Goal: Transaction & Acquisition: Purchase product/service

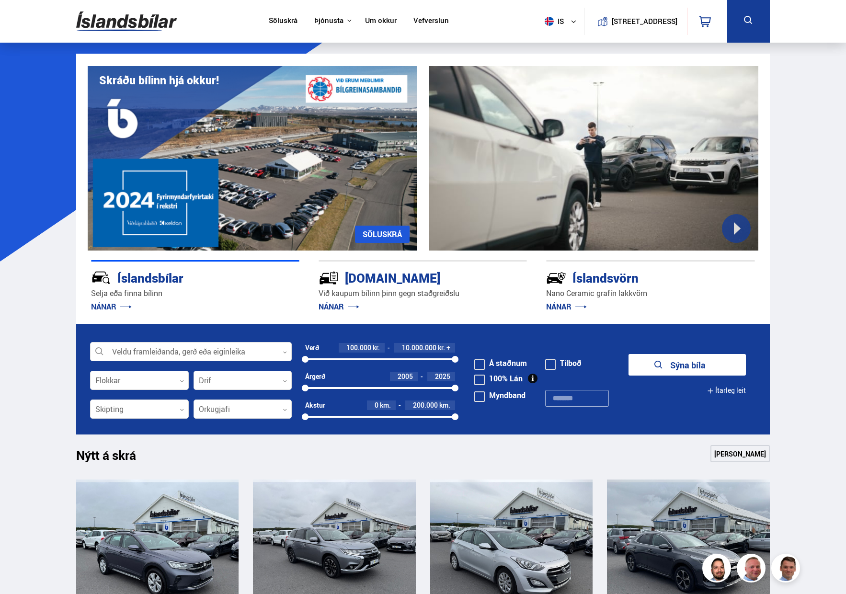
click at [188, 341] on form "Veldu framleiðanda, gerð eða eiginleika 0 Flokkar 0 Drif 0 Verð 100.000 kr. 10.…" at bounding box center [422, 379] width 693 height 111
click at [178, 355] on div at bounding box center [191, 351] width 202 height 19
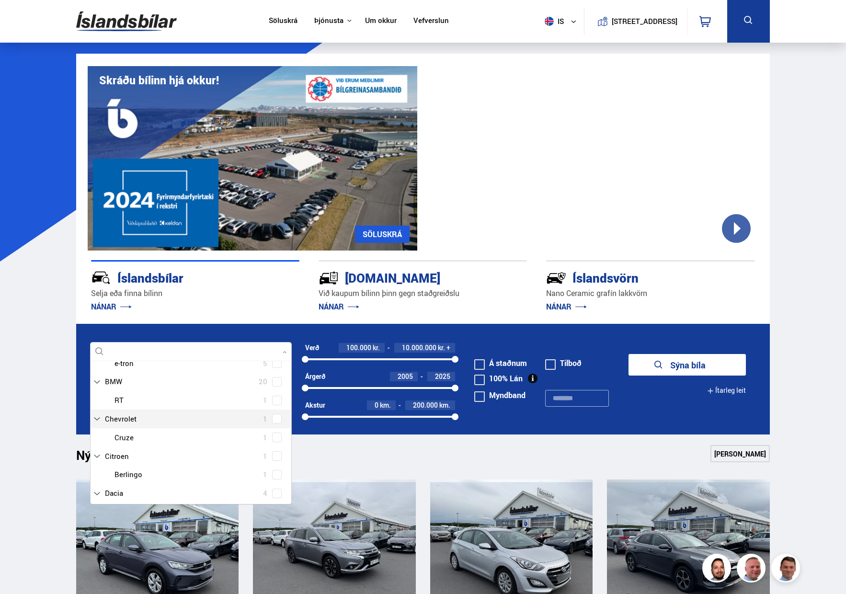
scroll to position [19, 0]
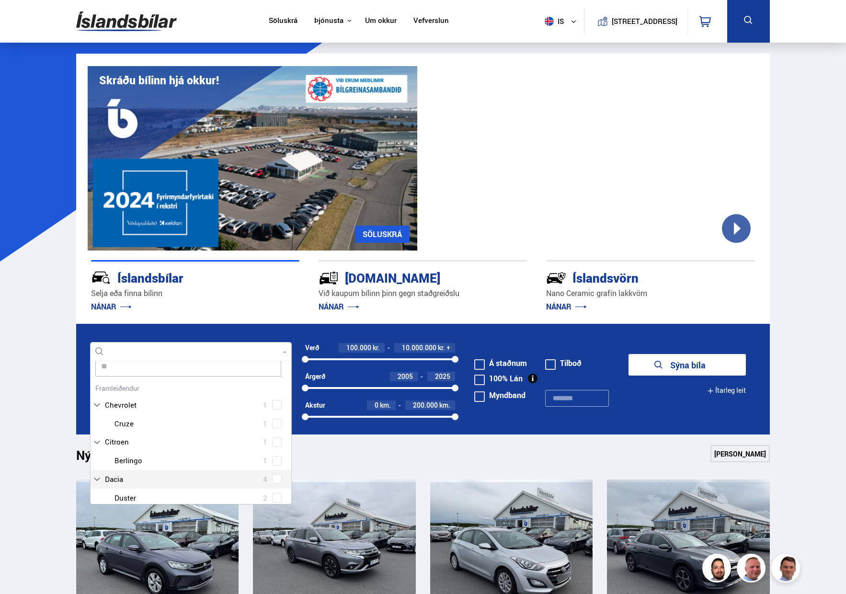
type input "***"
click at [140, 460] on div at bounding box center [200, 461] width 177 height 14
click at [272, 463] on span at bounding box center [277, 461] width 10 height 10
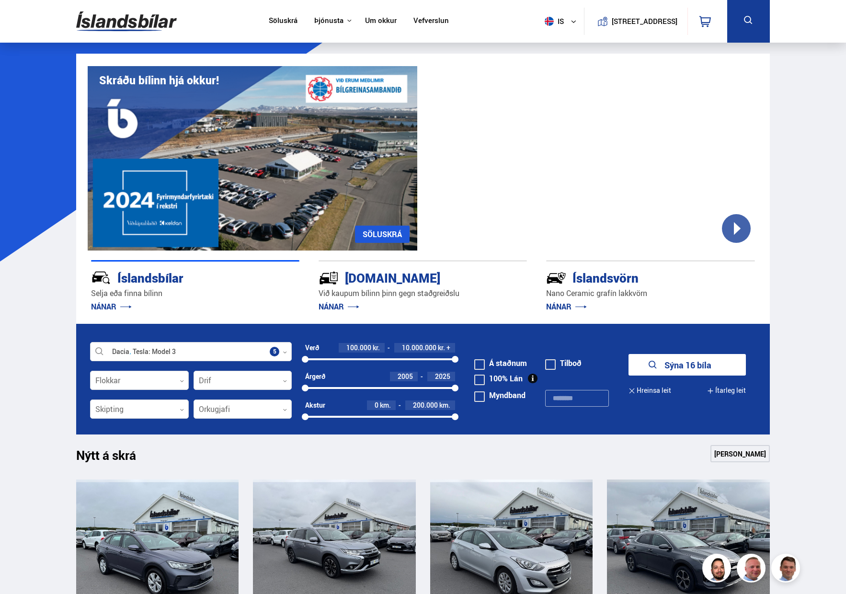
click at [277, 325] on form "Dacia Tesla Model 3 Veldu framleiðanda, gerð eða eiginleika 5 Flokkar 0 Drif 0 …" at bounding box center [422, 379] width 693 height 111
click at [707, 363] on button "Sýna 16 bíla" at bounding box center [686, 365] width 117 height 22
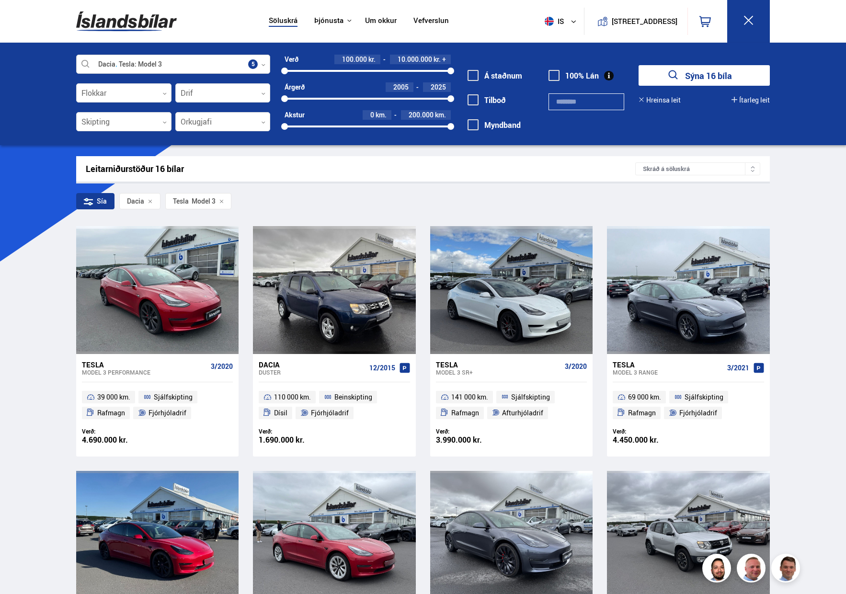
click at [113, 65] on div at bounding box center [173, 64] width 194 height 19
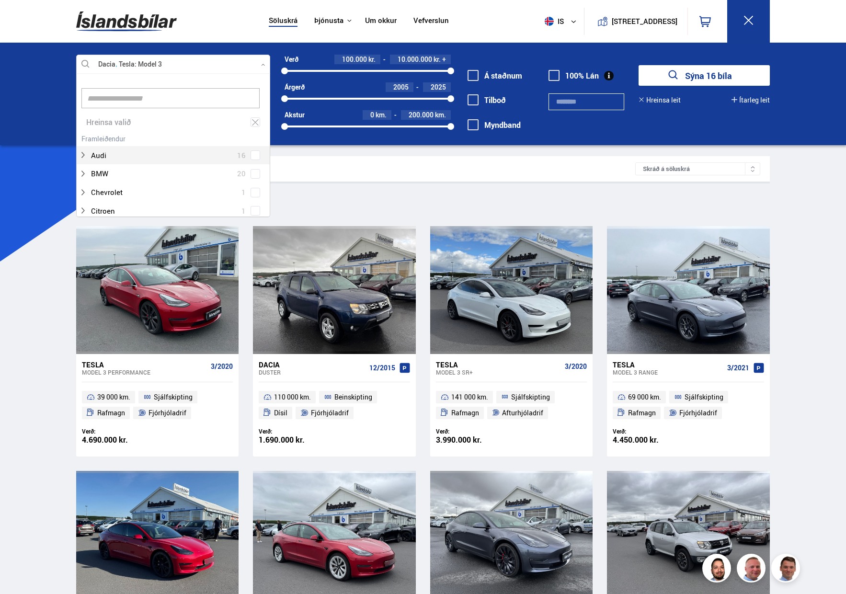
scroll to position [143, 191]
click at [118, 64] on div at bounding box center [173, 64] width 194 height 19
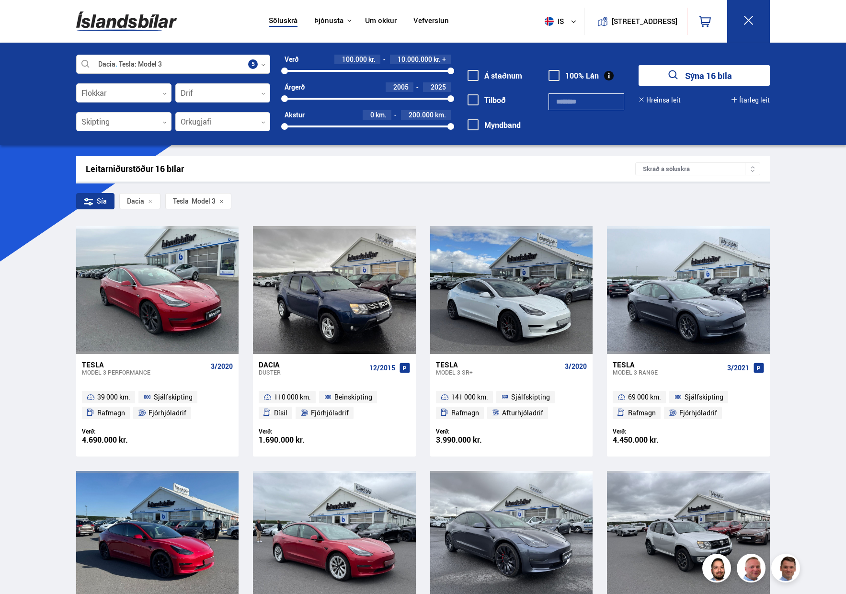
click at [265, 63] on icon at bounding box center [263, 65] width 4 height 4
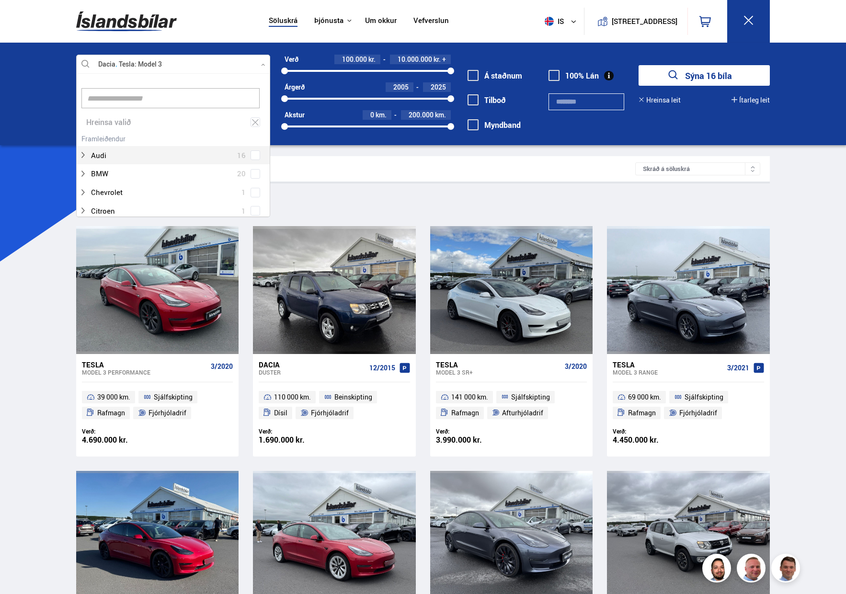
click at [85, 61] on div at bounding box center [173, 64] width 194 height 19
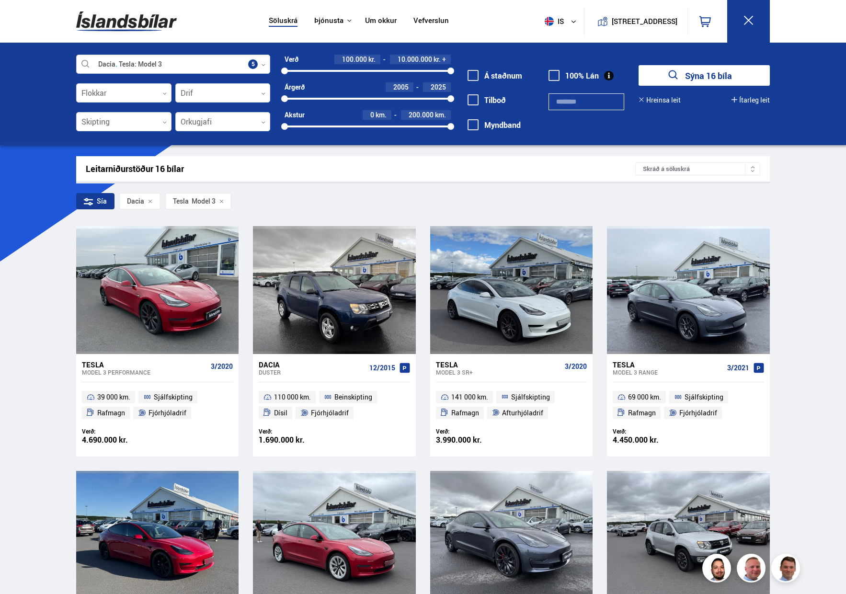
click at [85, 61] on div at bounding box center [173, 64] width 194 height 19
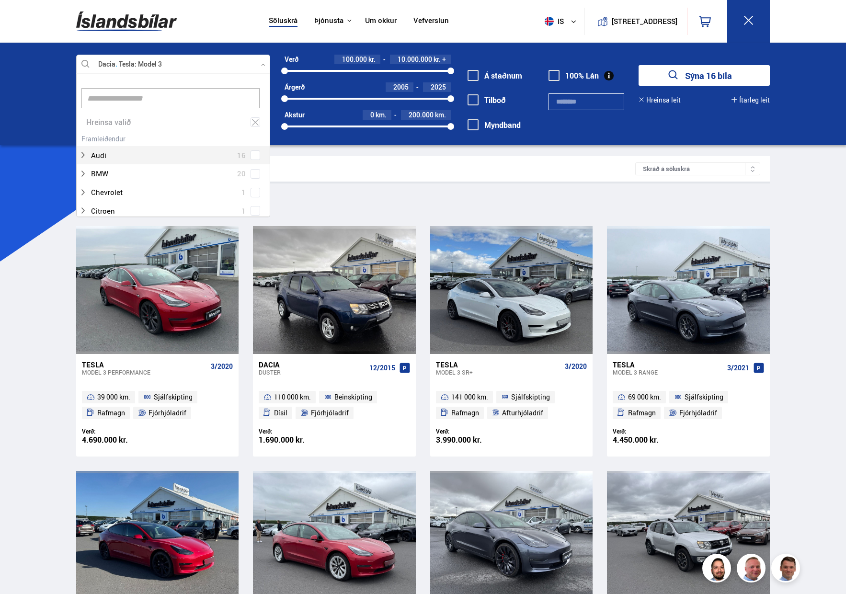
click at [97, 81] on div "Hreinsa valið Audi 16 BMW 20 Chevrolet 1 Citroen 1 Dacia 4 Ducati 1 Fiat 3 Ford…" at bounding box center [173, 145] width 194 height 144
click at [255, 118] on icon at bounding box center [255, 122] width 9 height 9
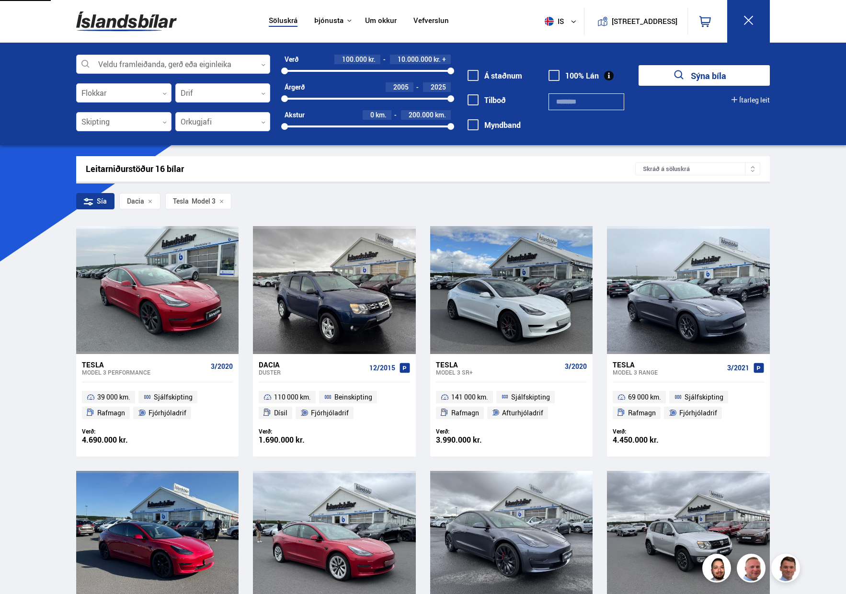
click at [147, 67] on div at bounding box center [173, 64] width 194 height 19
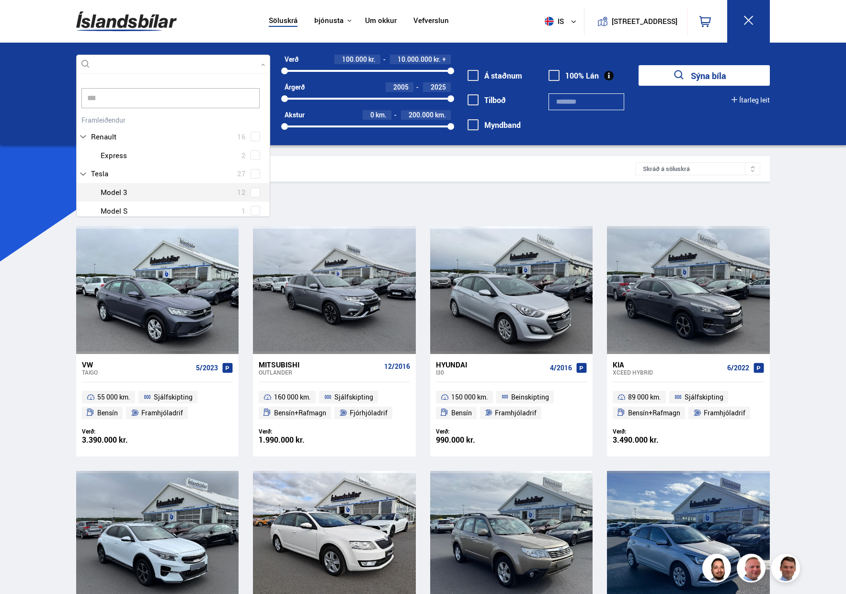
click at [255, 192] on div "Tesla 27 Tesla Model 3 12 Tesla Model S 1 Tesla Model X 6 Tesla Model Y 8" at bounding box center [173, 210] width 193 height 93
type input "***"
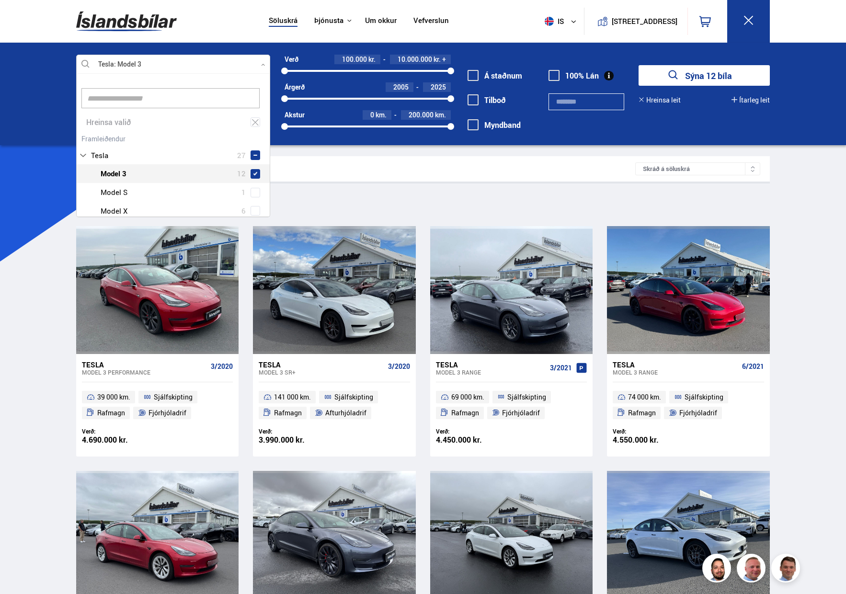
click at [194, 61] on div at bounding box center [173, 64] width 194 height 19
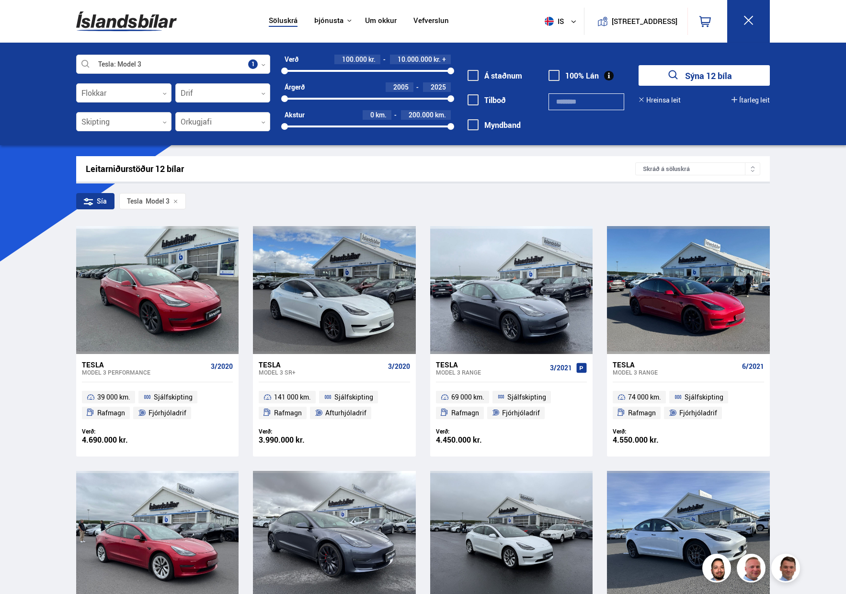
click at [684, 68] on button "Sýna 12 bíla" at bounding box center [703, 75] width 131 height 21
click at [695, 75] on button "Sýna 12 bíla" at bounding box center [703, 75] width 131 height 21
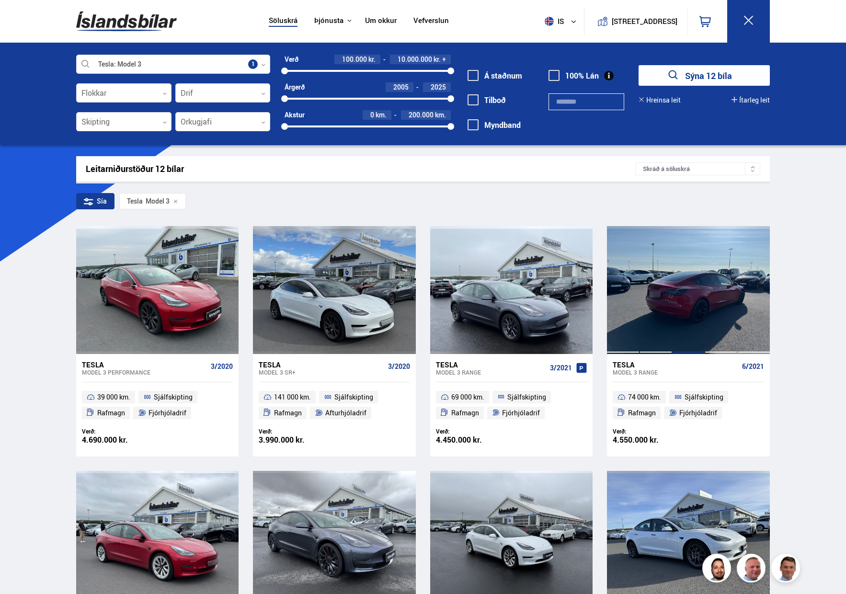
click at [683, 307] on div at bounding box center [688, 289] width 33 height 127
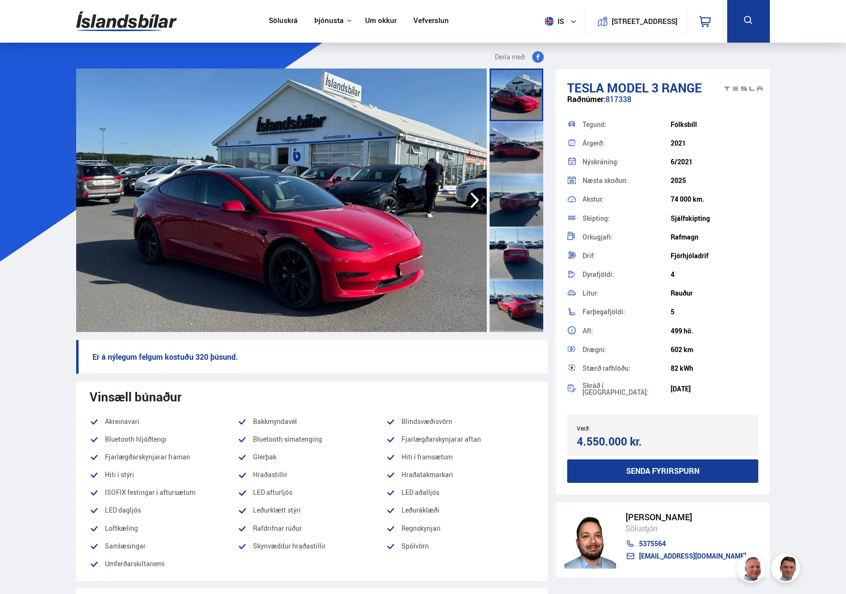
click at [477, 204] on icon "button" at bounding box center [474, 200] width 19 height 23
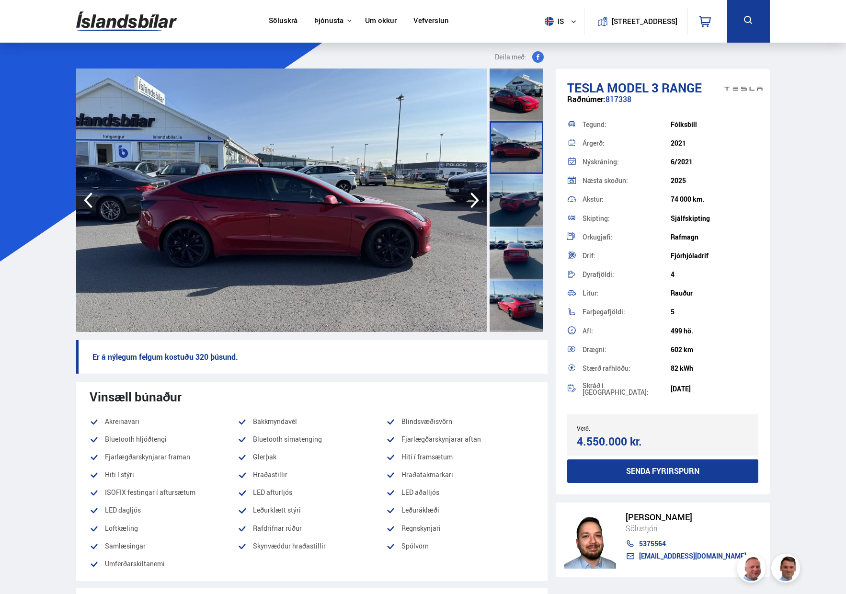
click at [477, 204] on icon "button" at bounding box center [474, 200] width 19 height 23
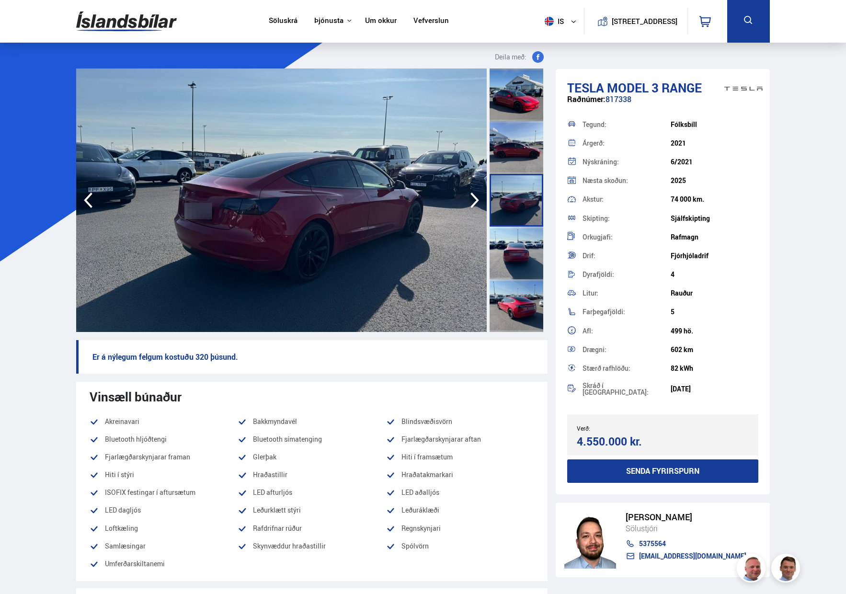
click at [477, 204] on icon "button" at bounding box center [474, 200] width 19 height 23
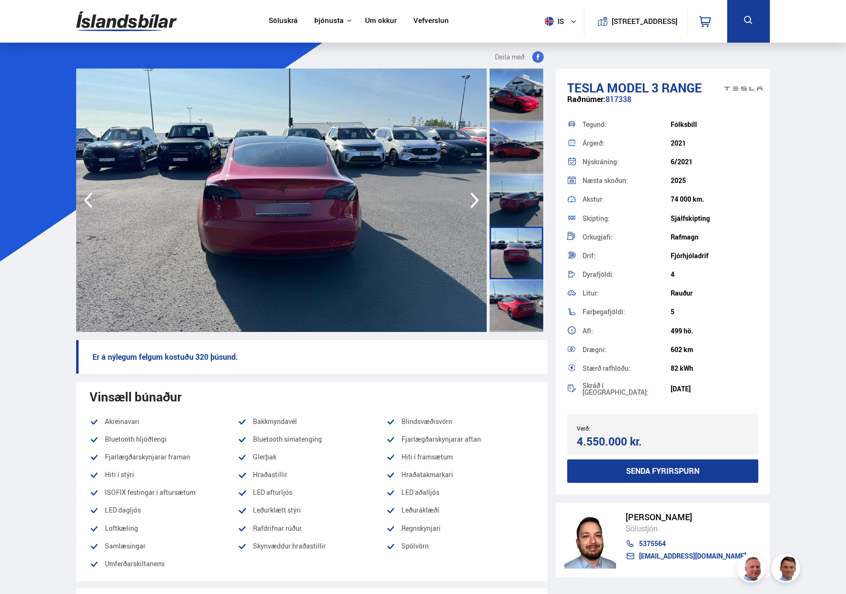
click at [477, 204] on icon "button" at bounding box center [474, 200] width 19 height 23
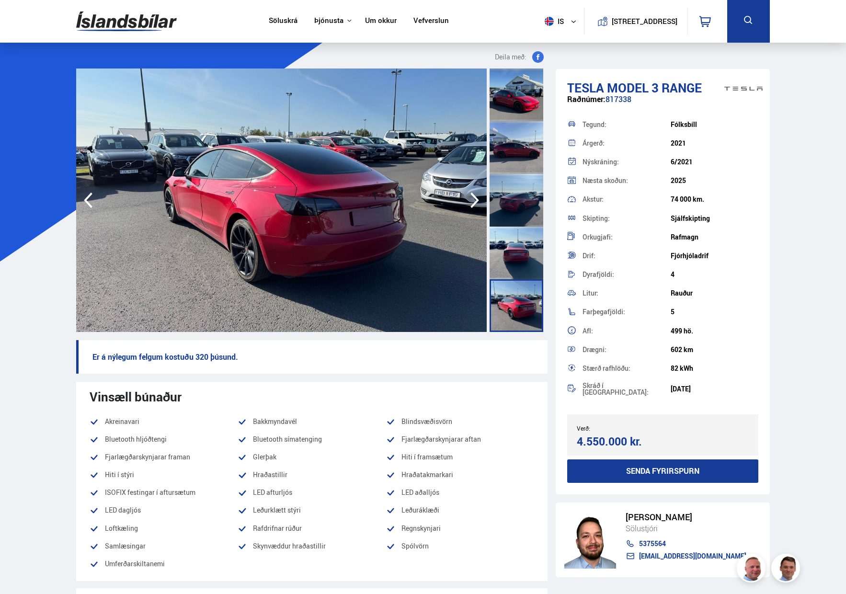
click at [477, 204] on icon "button" at bounding box center [474, 200] width 19 height 23
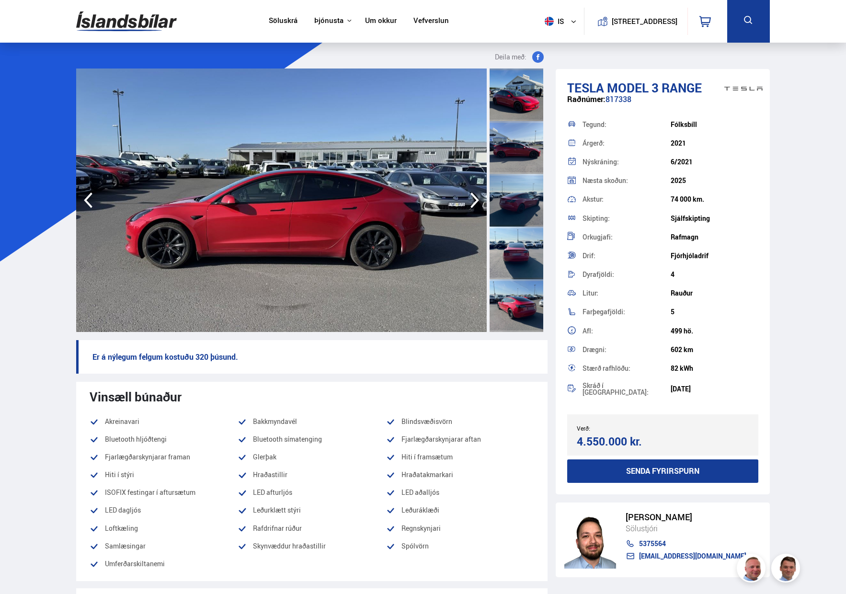
click at [477, 204] on icon "button" at bounding box center [474, 200] width 19 height 23
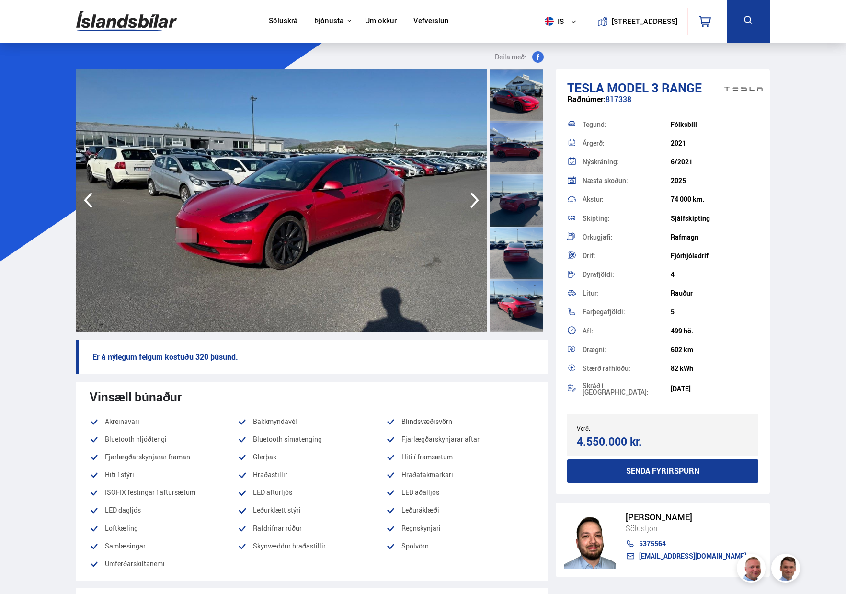
click at [477, 204] on icon "button" at bounding box center [474, 200] width 19 height 23
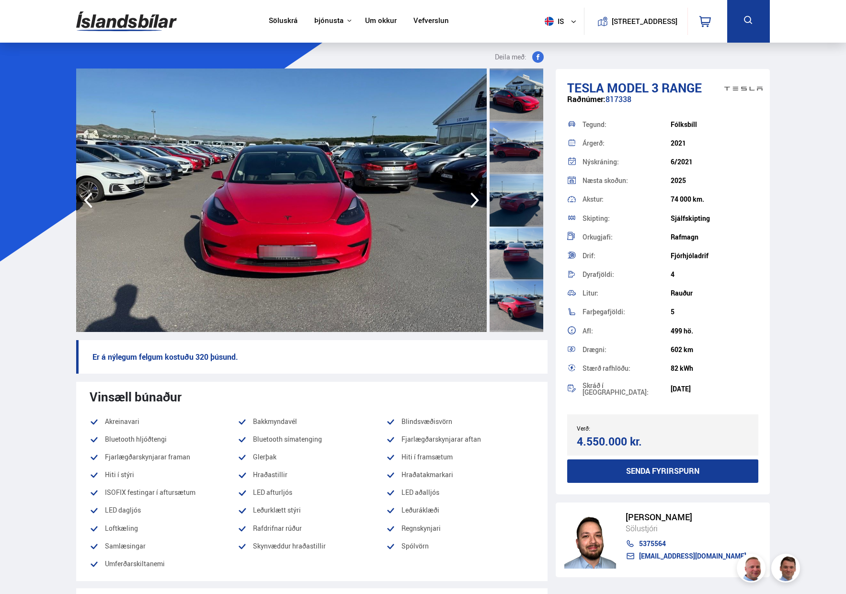
click at [477, 204] on icon "button" at bounding box center [474, 200] width 19 height 23
